Goal: Task Accomplishment & Management: Use online tool/utility

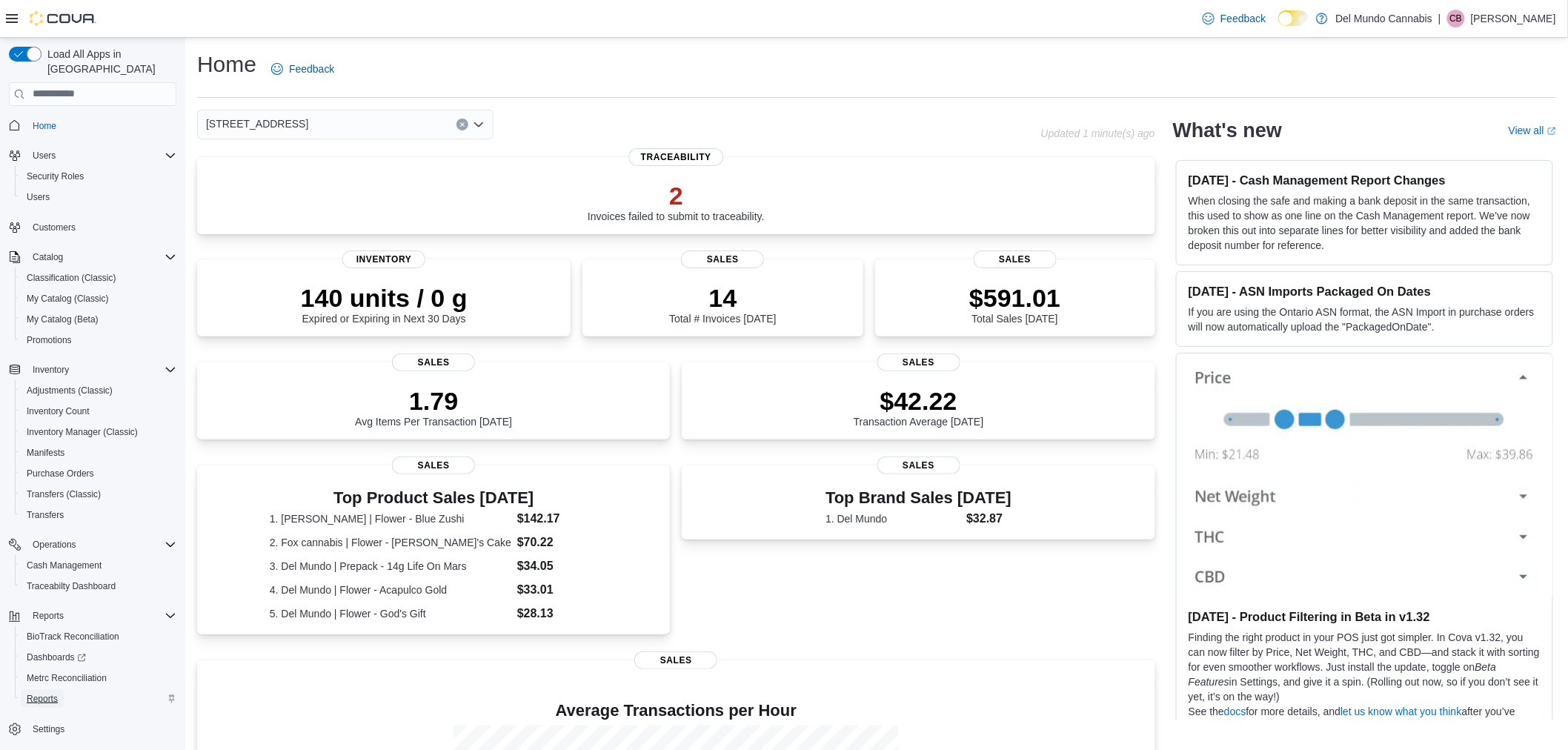
click at [43, 693] on span "Reports" at bounding box center [42, 699] width 31 height 12
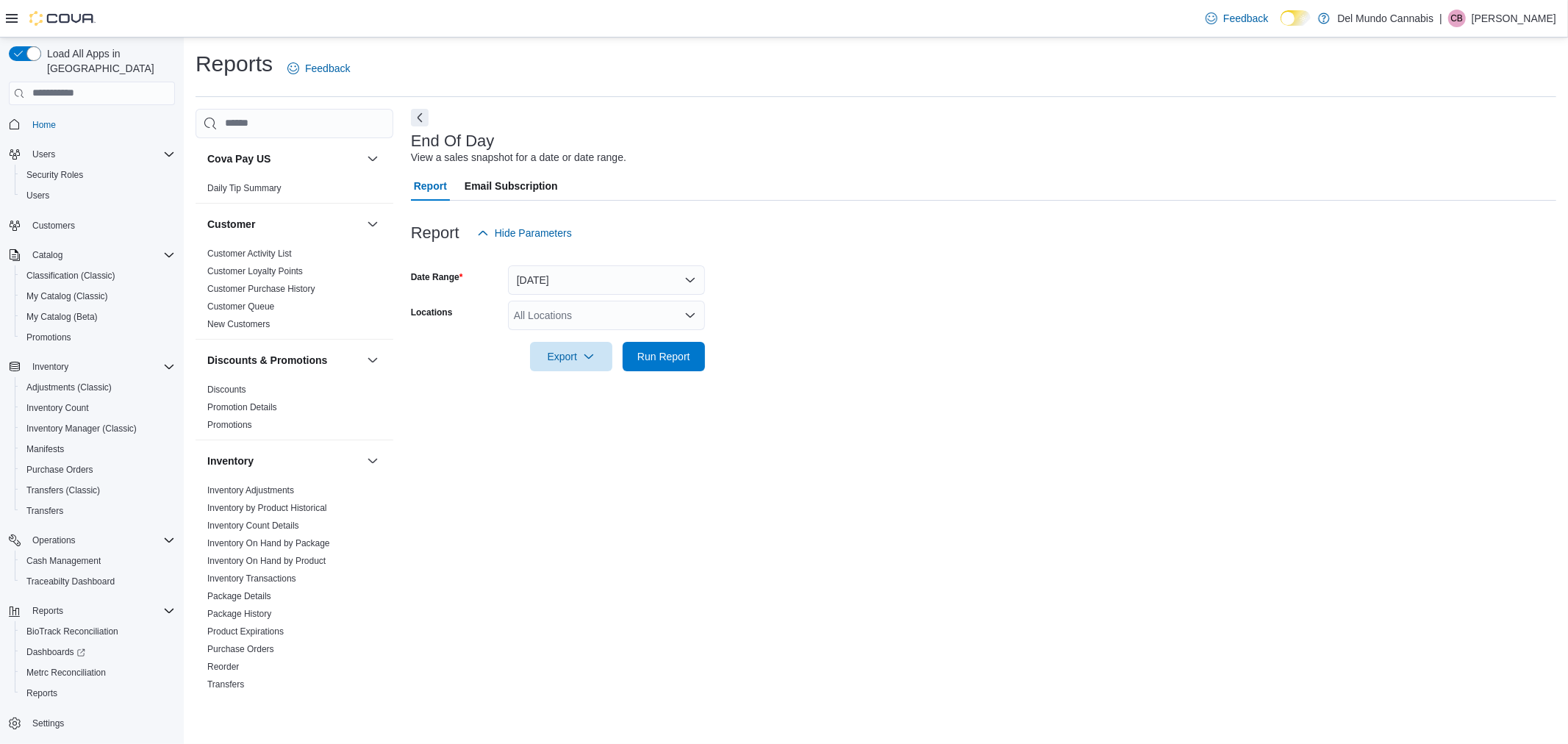
click at [668, 319] on div "All Locations" at bounding box center [607, 315] width 197 height 29
click at [678, 359] on div "[STREET_ADDRESS]" at bounding box center [607, 361] width 179 height 15
click at [713, 350] on form "Date Range [DATE] Locations [STREET_ADDRESS] Export Run Report" at bounding box center [983, 310] width 1145 height 124
click at [701, 360] on button "Run Report" at bounding box center [664, 356] width 82 height 29
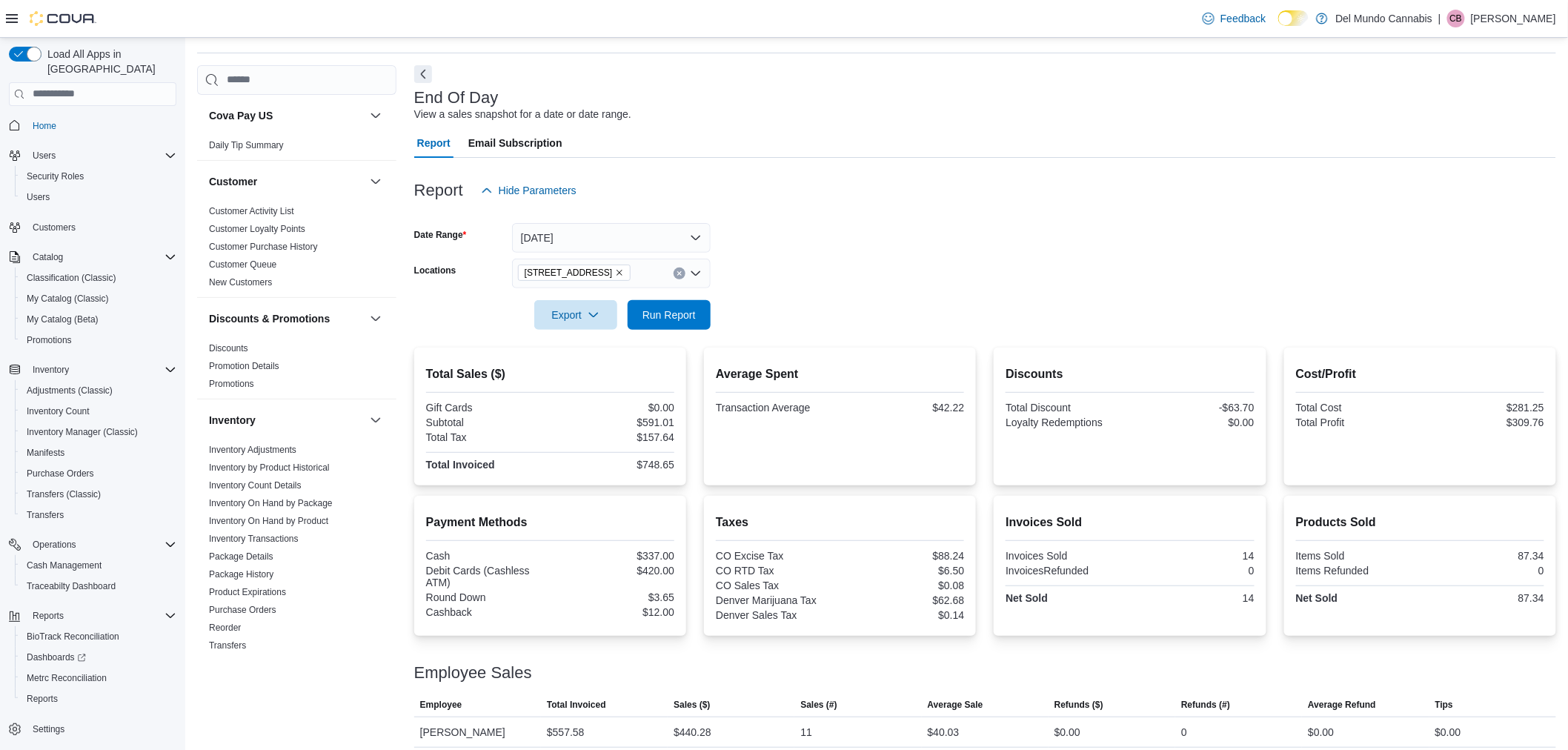
scroll to position [84, 0]
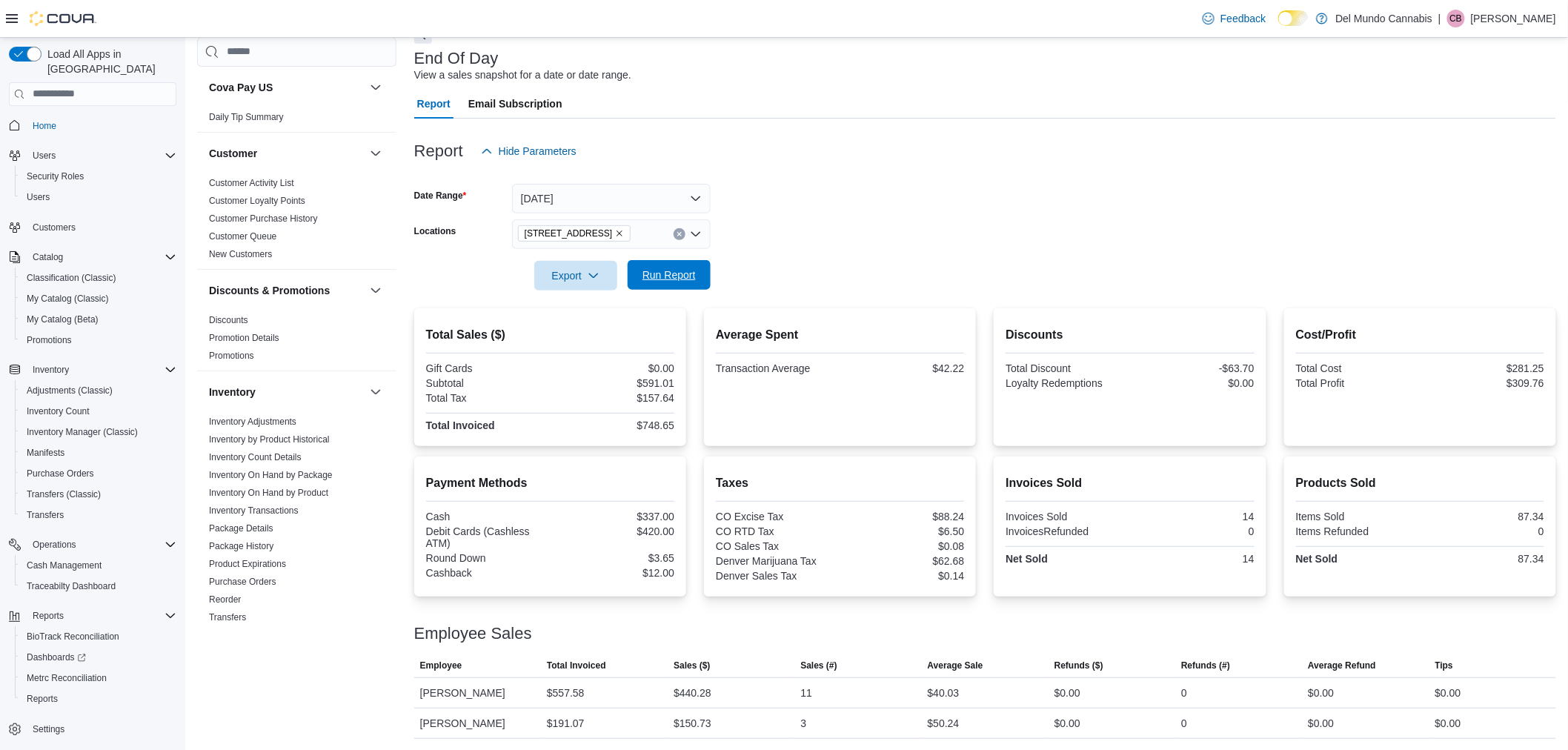
click at [670, 279] on span "Run Report" at bounding box center [669, 275] width 53 height 15
